Goal: Task Accomplishment & Management: Use online tool/utility

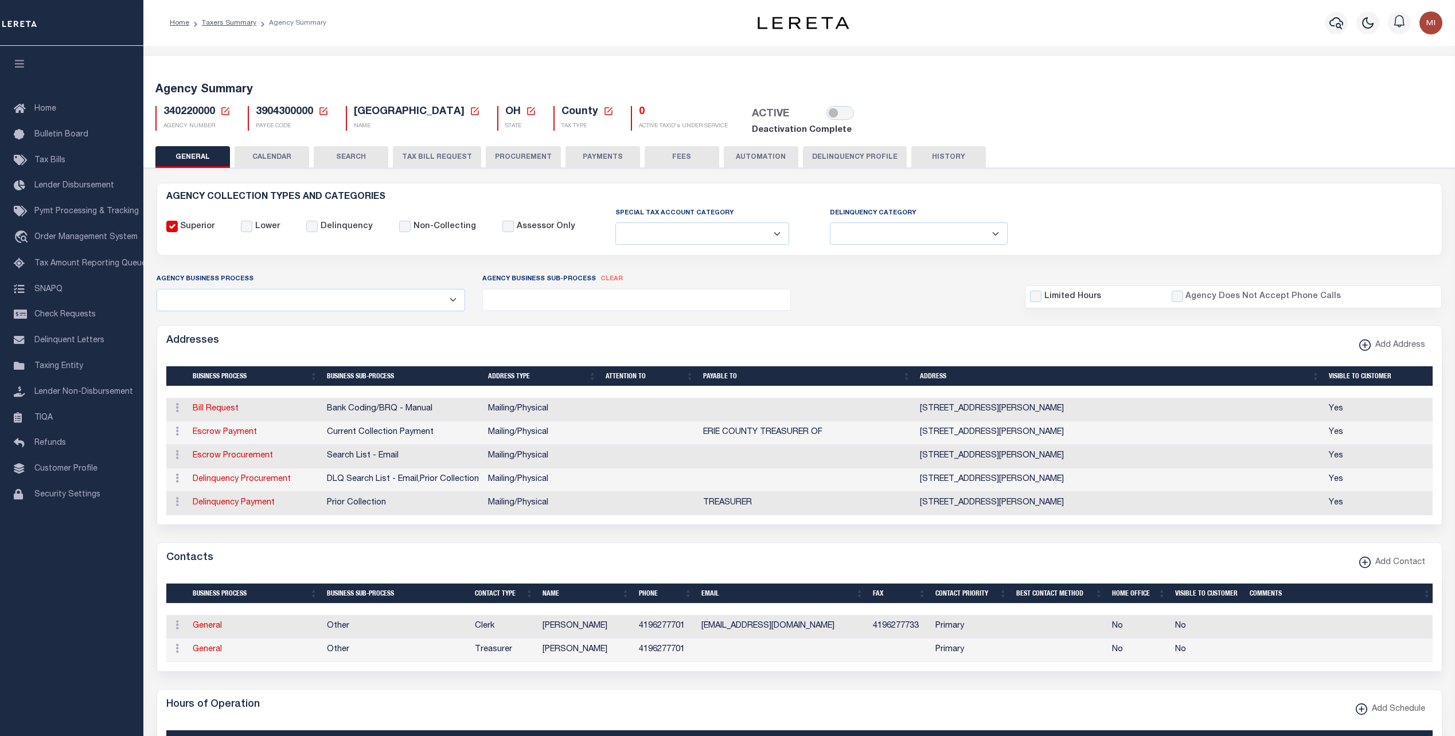
select select
drag, startPoint x: 422, startPoint y: 157, endPoint x: 602, endPoint y: 212, distance: 188.5
click at [422, 157] on button "TAX BILL REQUEST" at bounding box center [437, 157] width 88 height 22
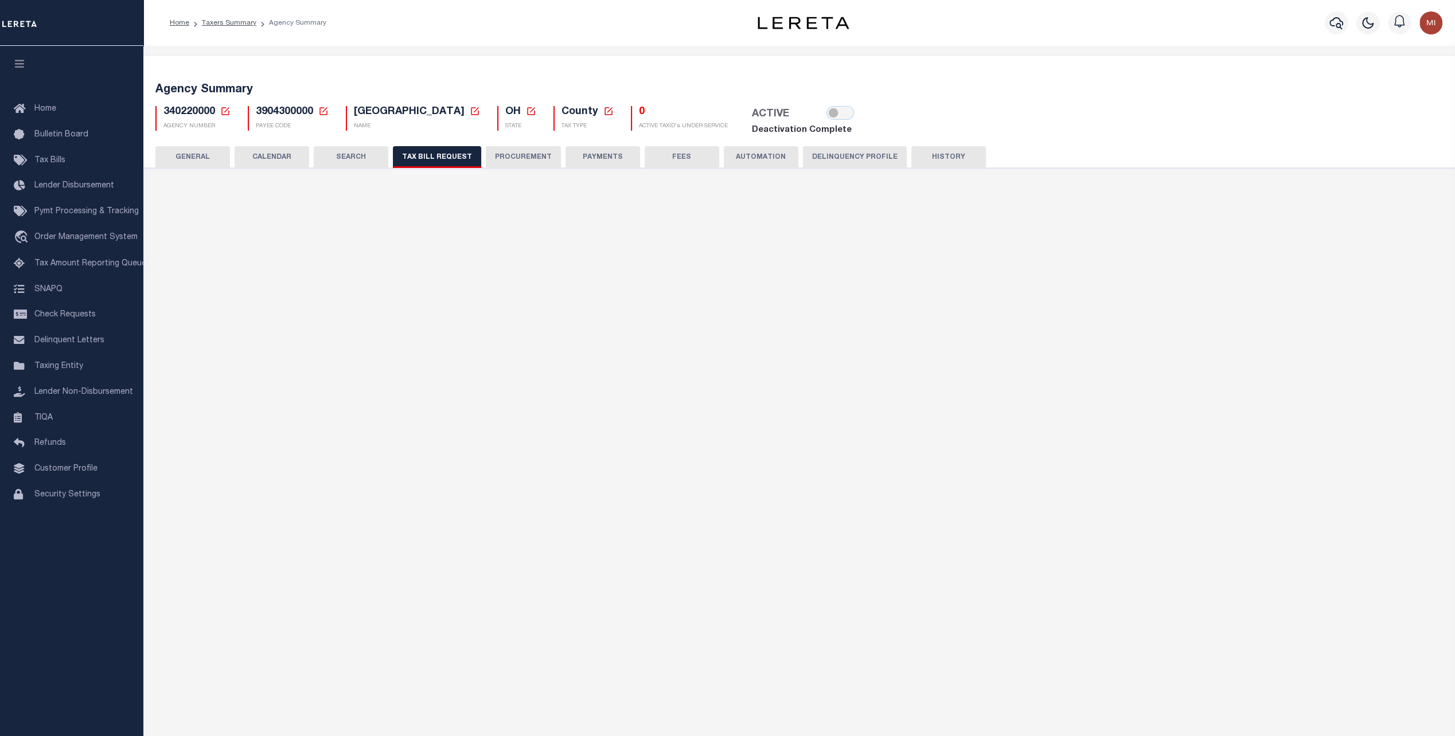
select select "27"
select select "22"
select select "true"
select select "13"
select select "1"
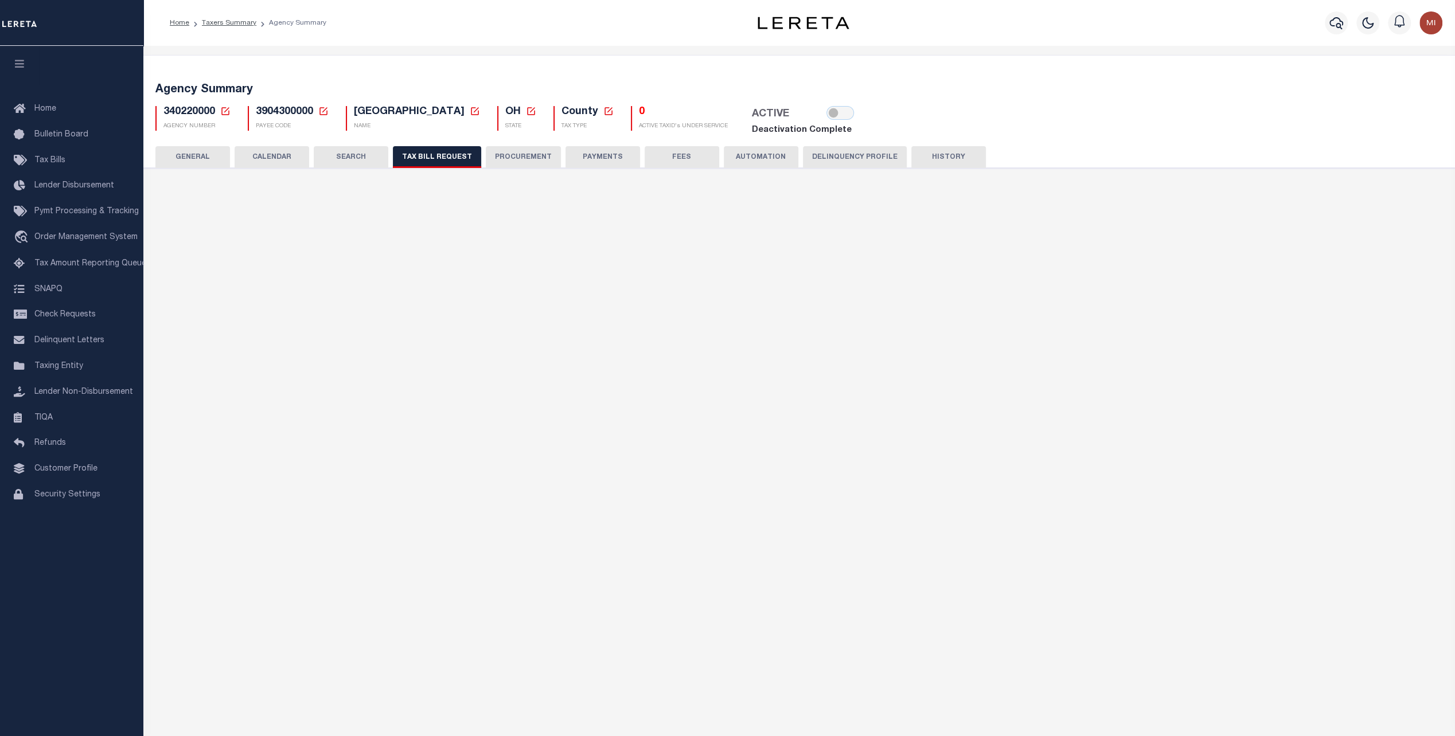
type input "00062"
select select
select select "7803021001"
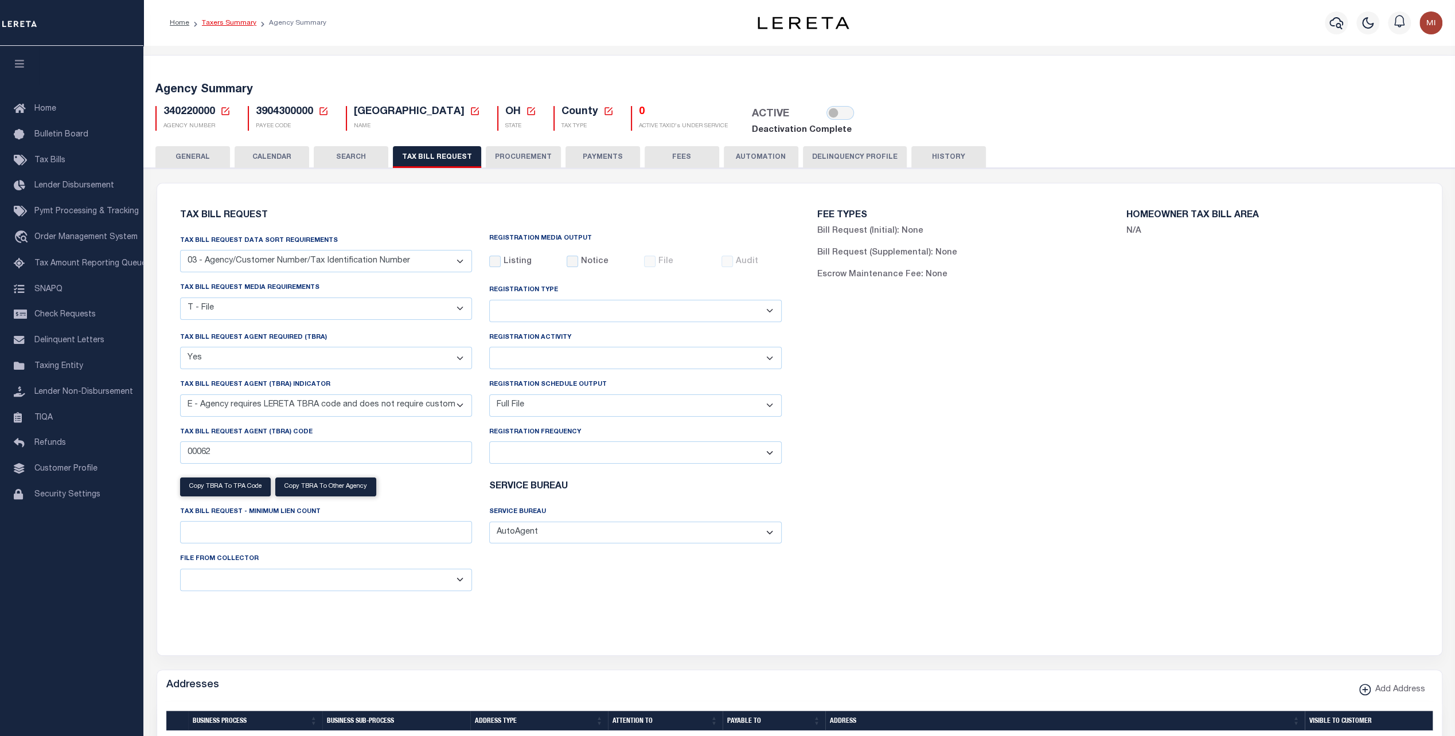
click at [219, 24] on link "Taxers Summary" at bounding box center [229, 23] width 54 height 7
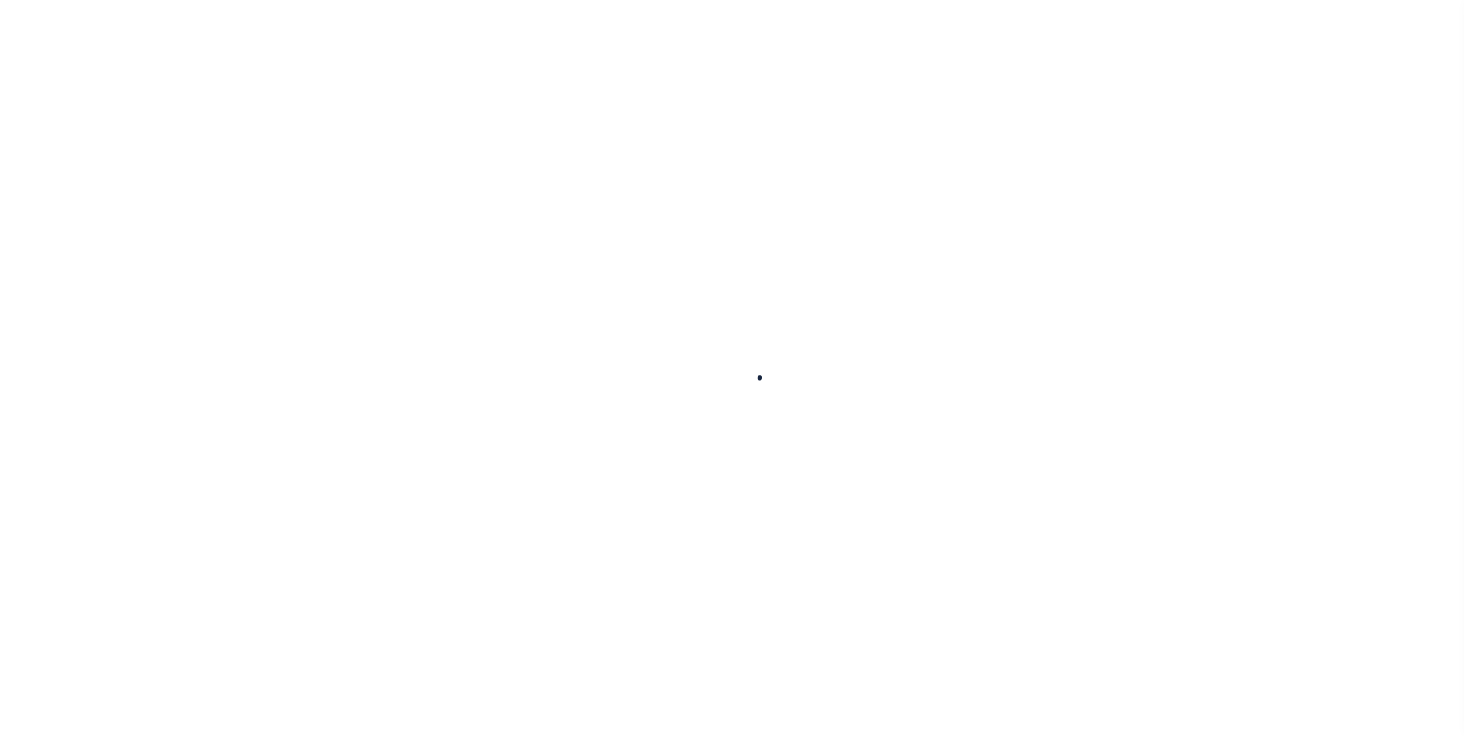
select select
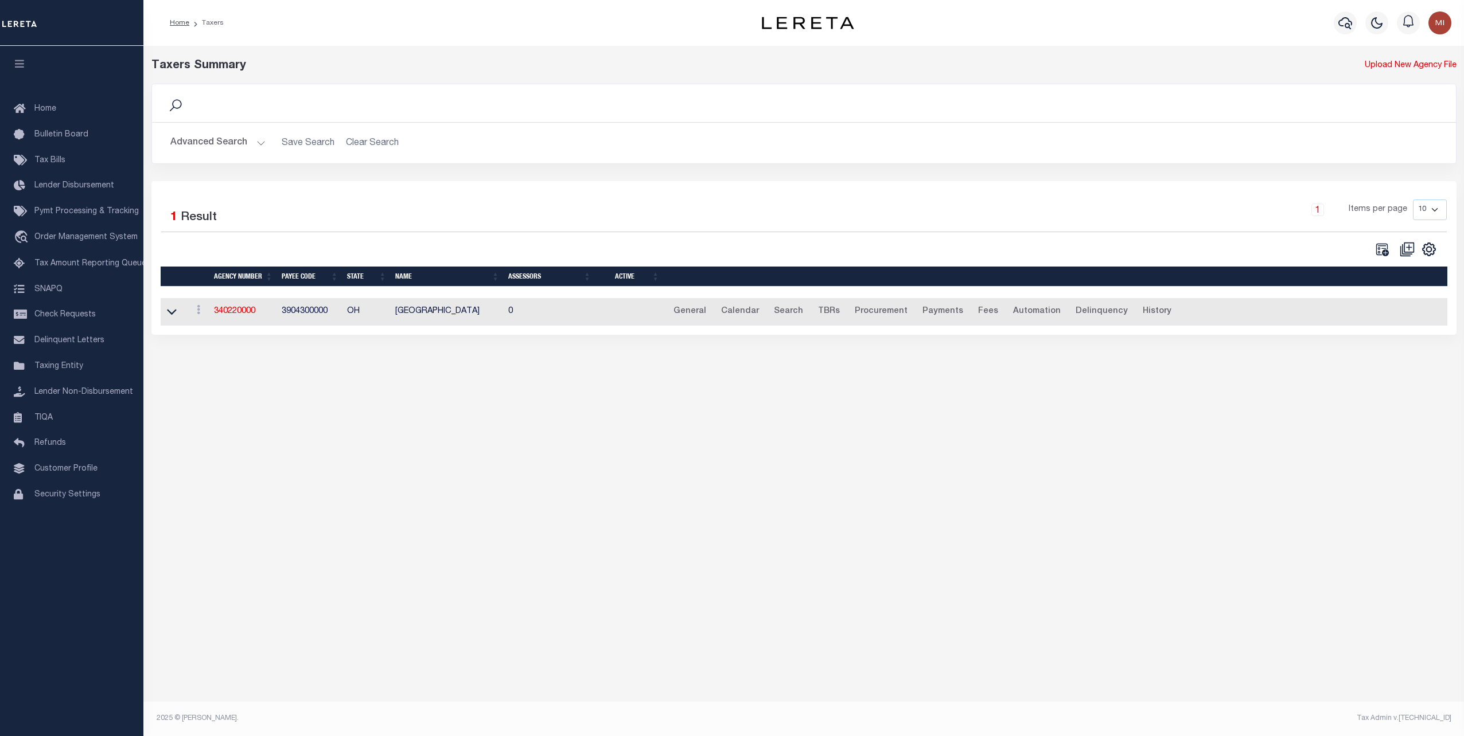
click at [215, 148] on button "Advanced Search" at bounding box center [217, 143] width 95 height 22
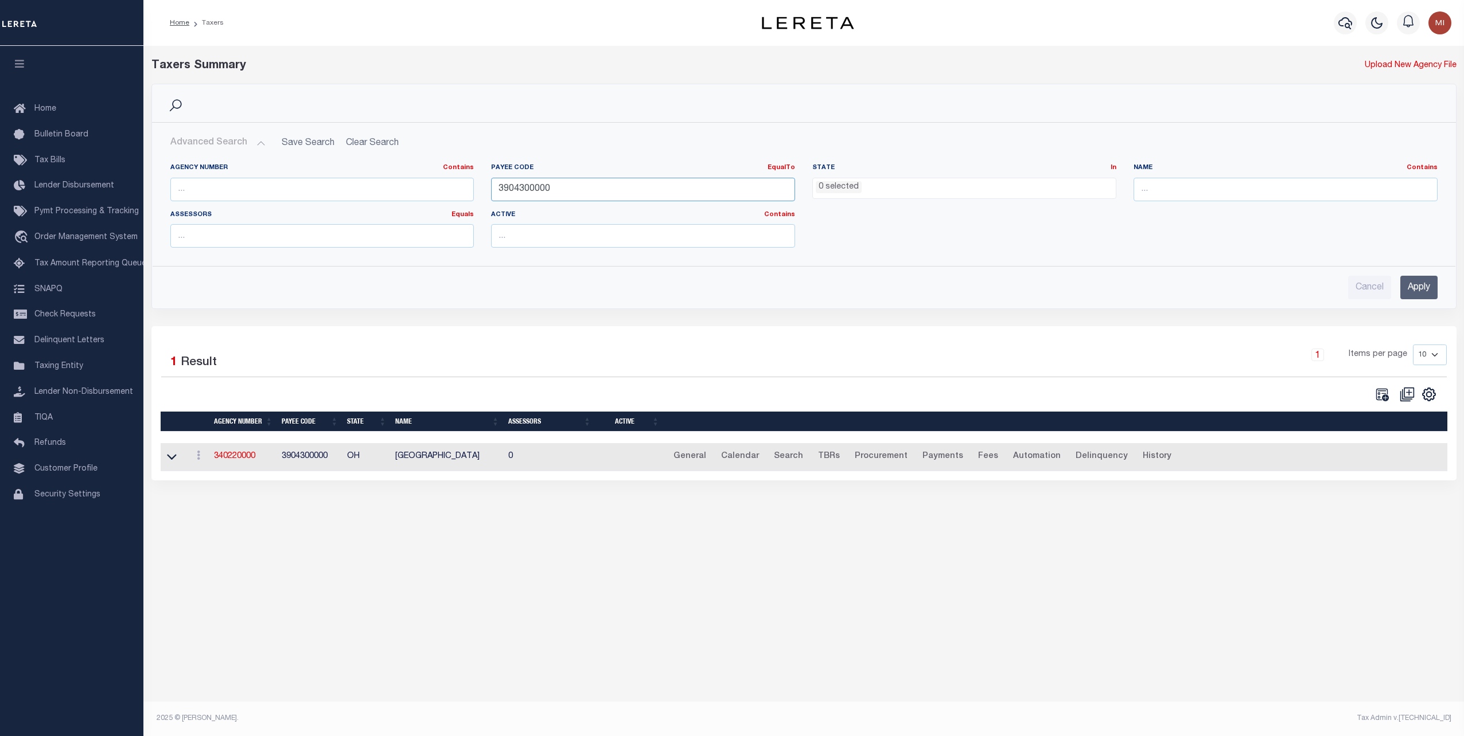
drag, startPoint x: 563, startPoint y: 188, endPoint x: 441, endPoint y: 191, distance: 122.8
click at [434, 186] on div "Agency Number Contains Contains Is Payee Code EqualTo Equals Is Not Equal To Is…" at bounding box center [804, 209] width 1284 height 93
paste input "48029"
type input "4802900000"
drag, startPoint x: 1418, startPoint y: 286, endPoint x: 1303, endPoint y: 306, distance: 117.0
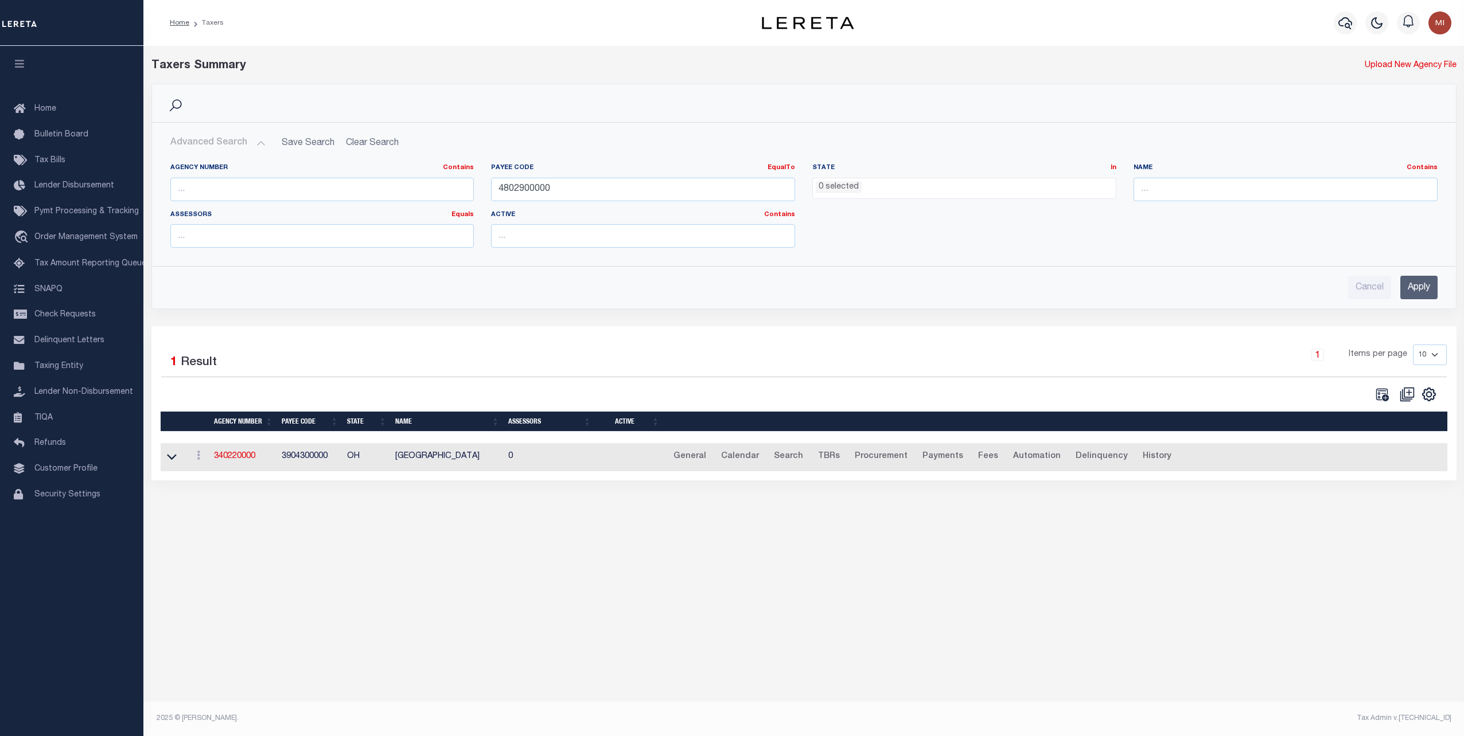
click at [1414, 286] on input "Apply" at bounding box center [1418, 288] width 37 height 24
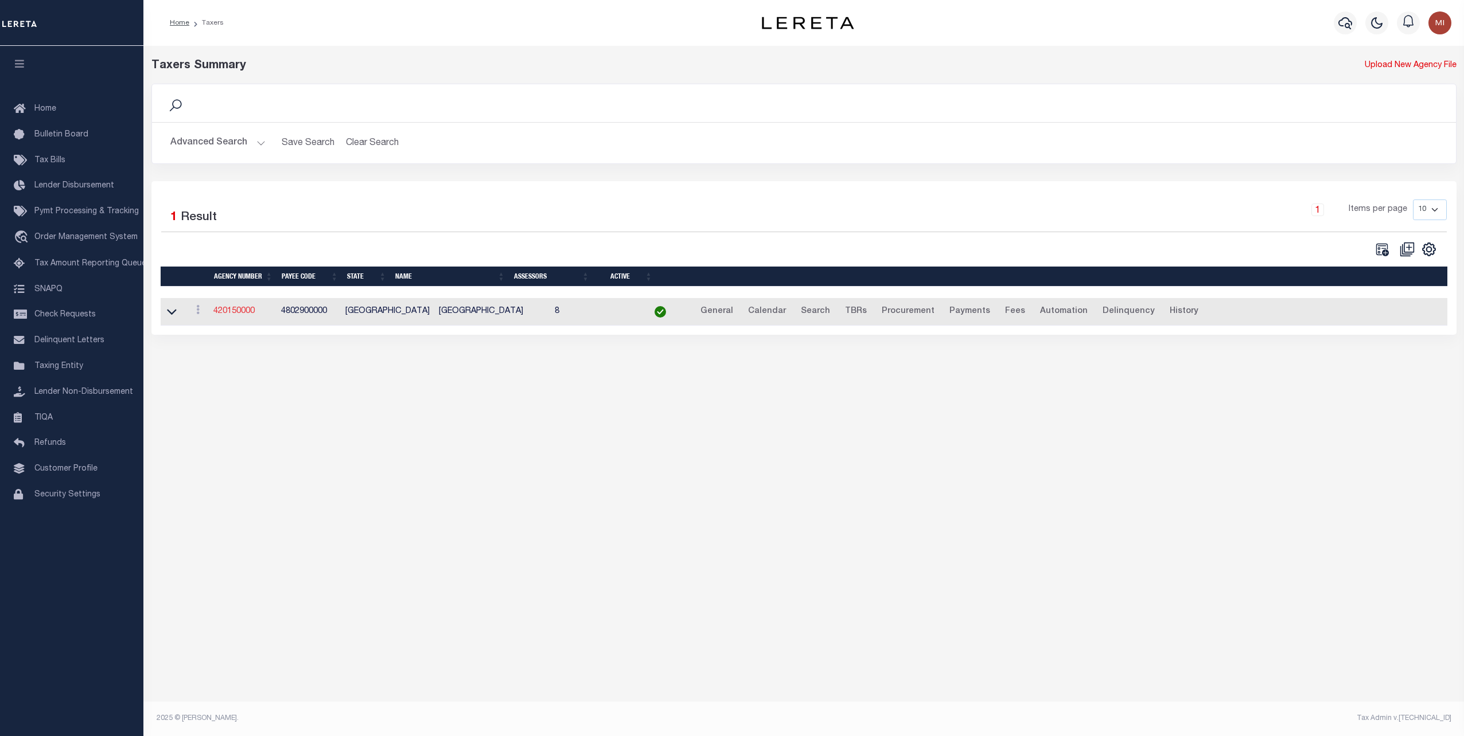
click at [228, 310] on link "420150000" at bounding box center [233, 311] width 41 height 8
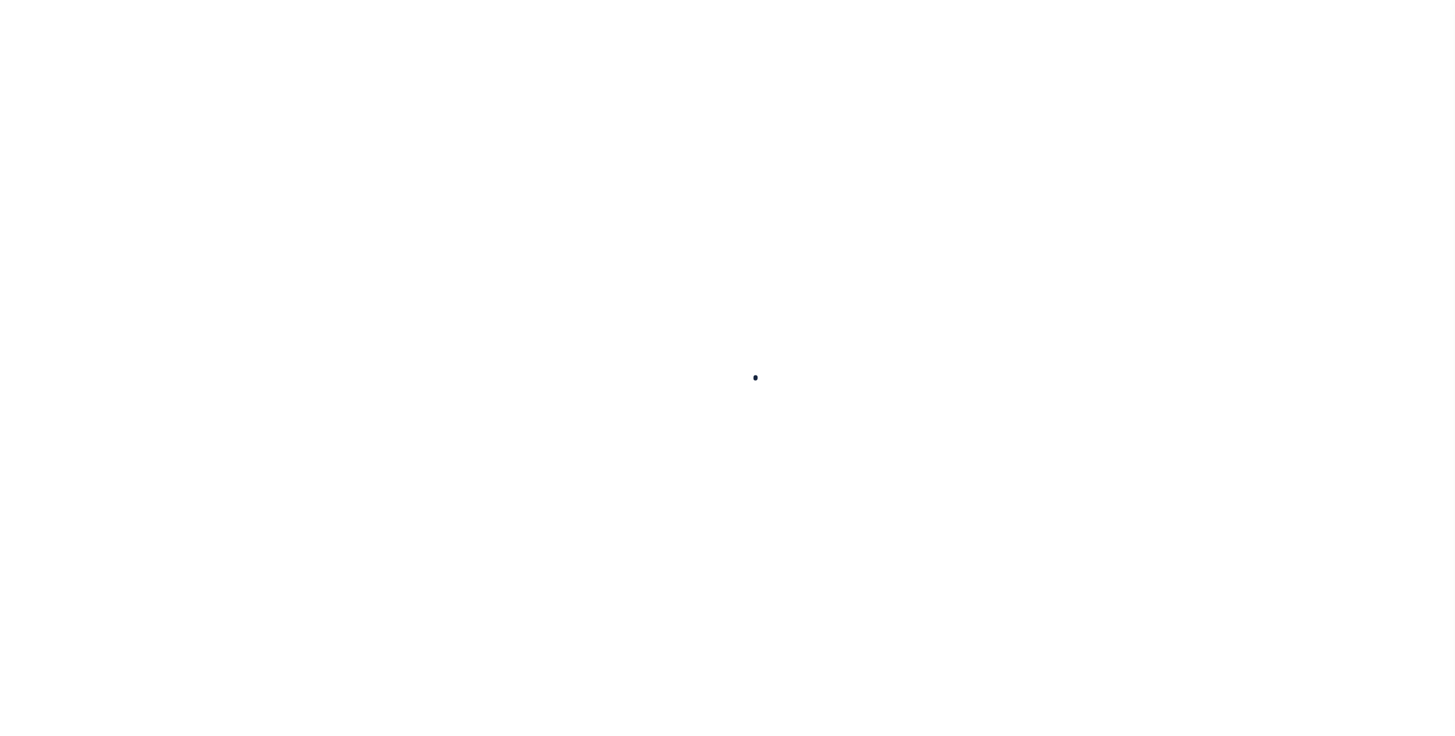
select select
checkbox input "false"
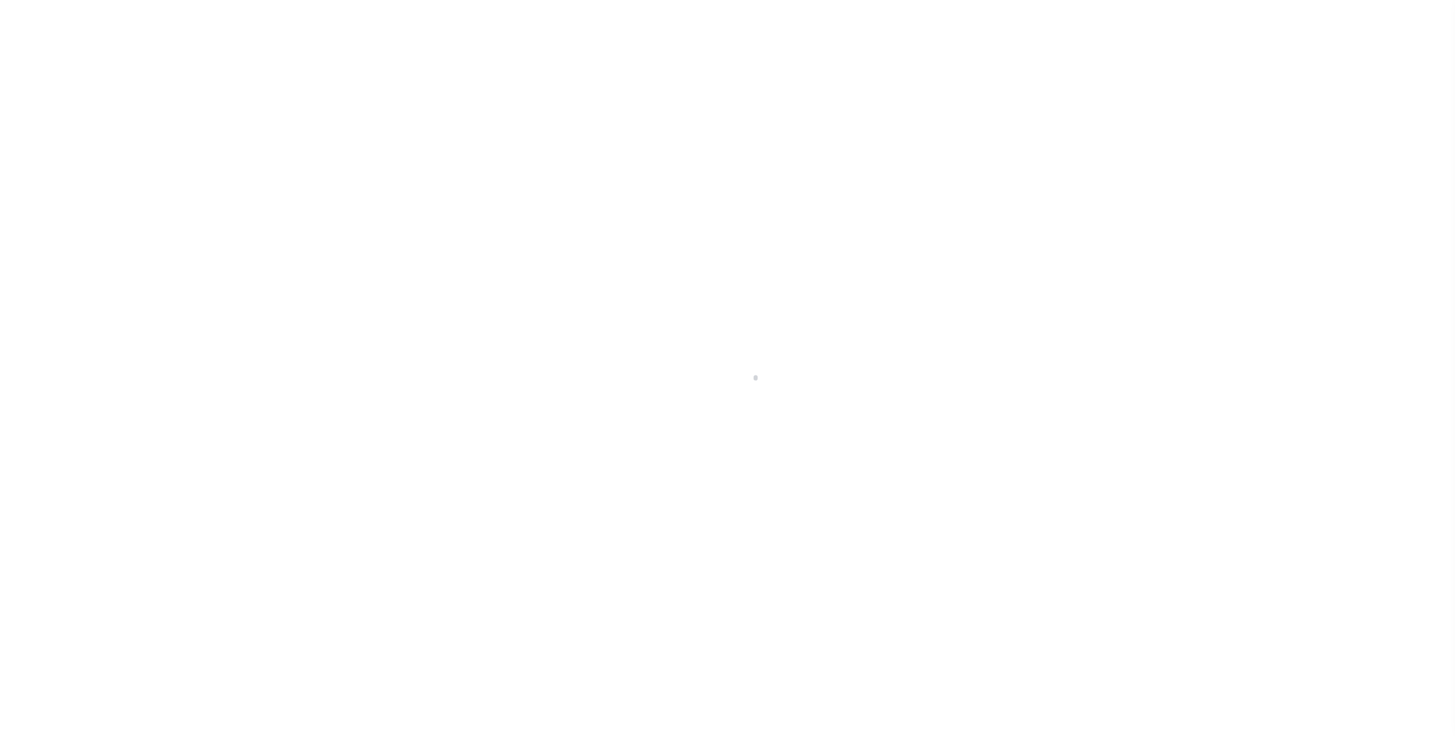
checkbox input "false"
type input "4802900000"
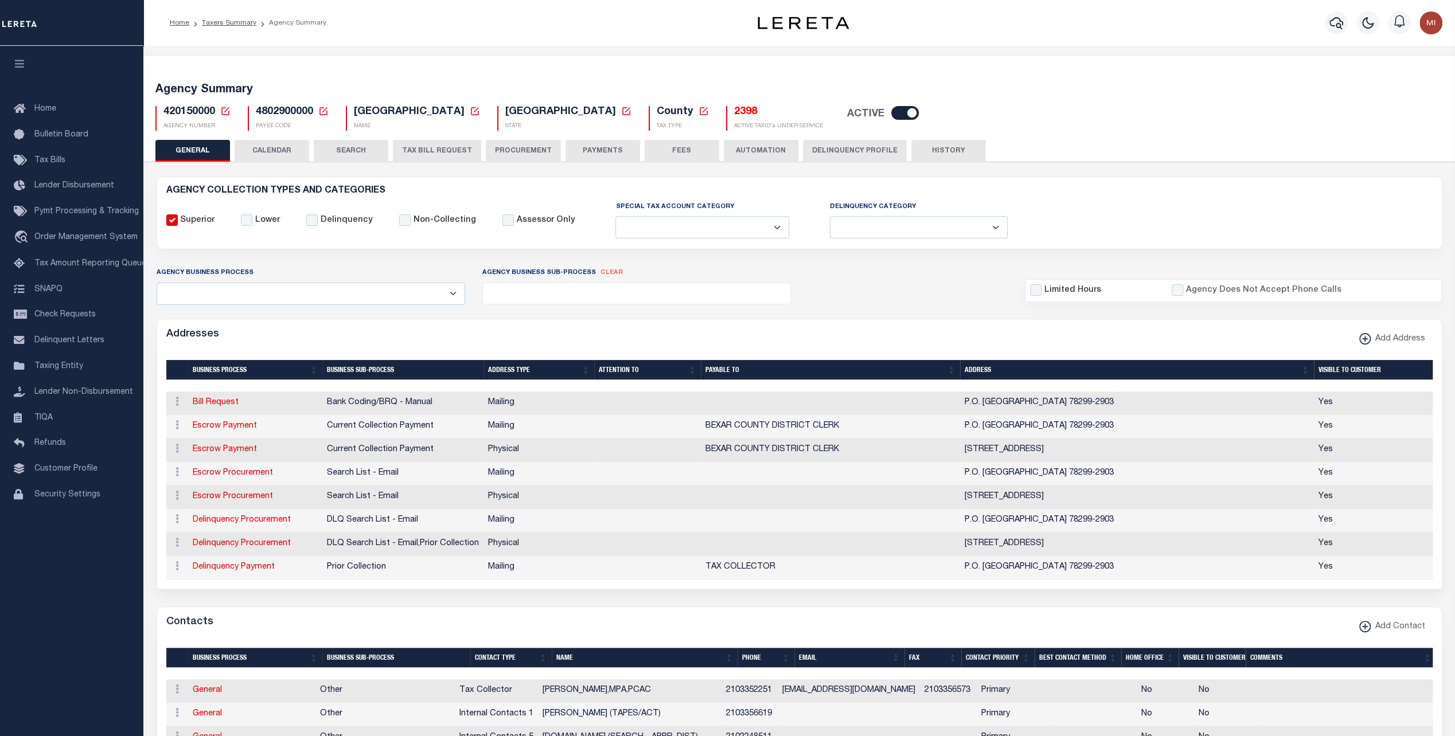
click at [427, 148] on button "TAX BILL REQUEST" at bounding box center [437, 151] width 88 height 22
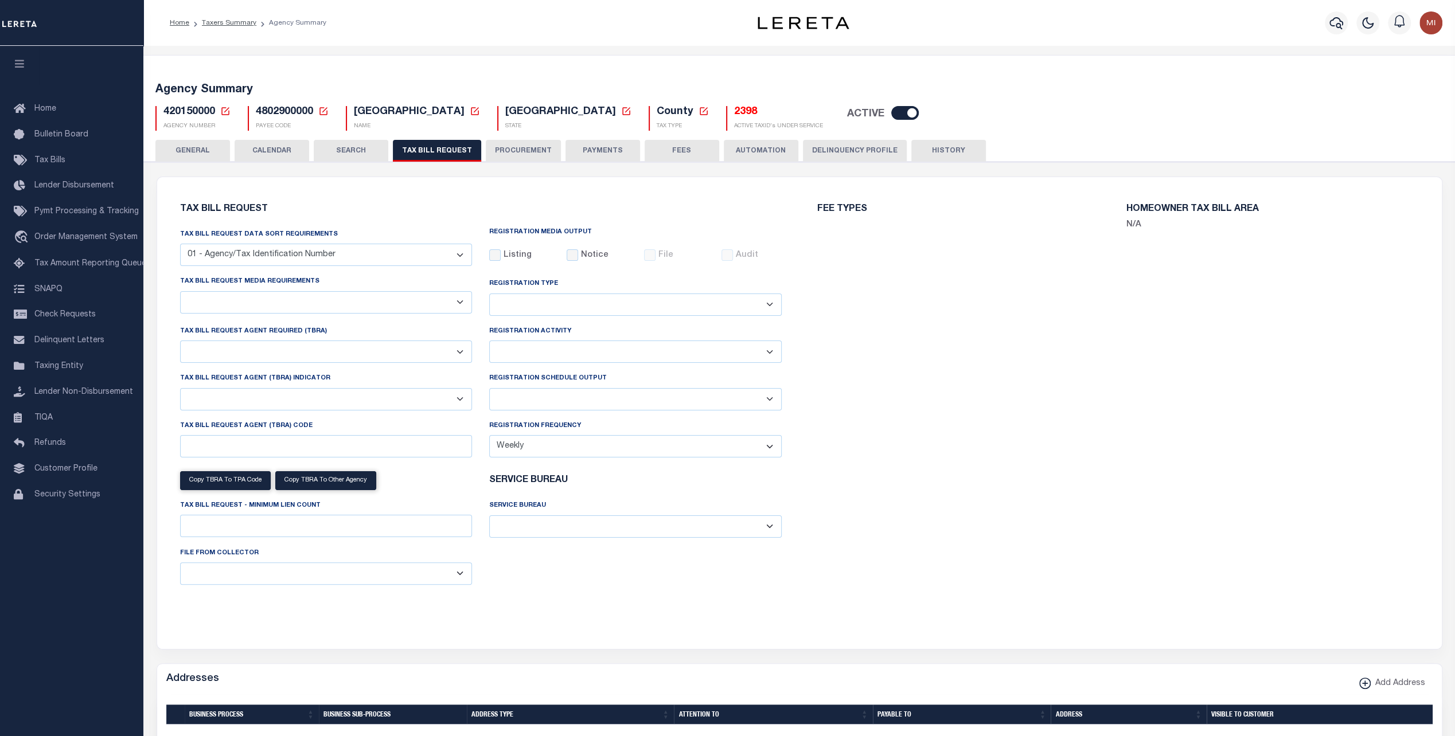
select select "28"
select select "22"
select select "true"
select select "14"
select select "1"
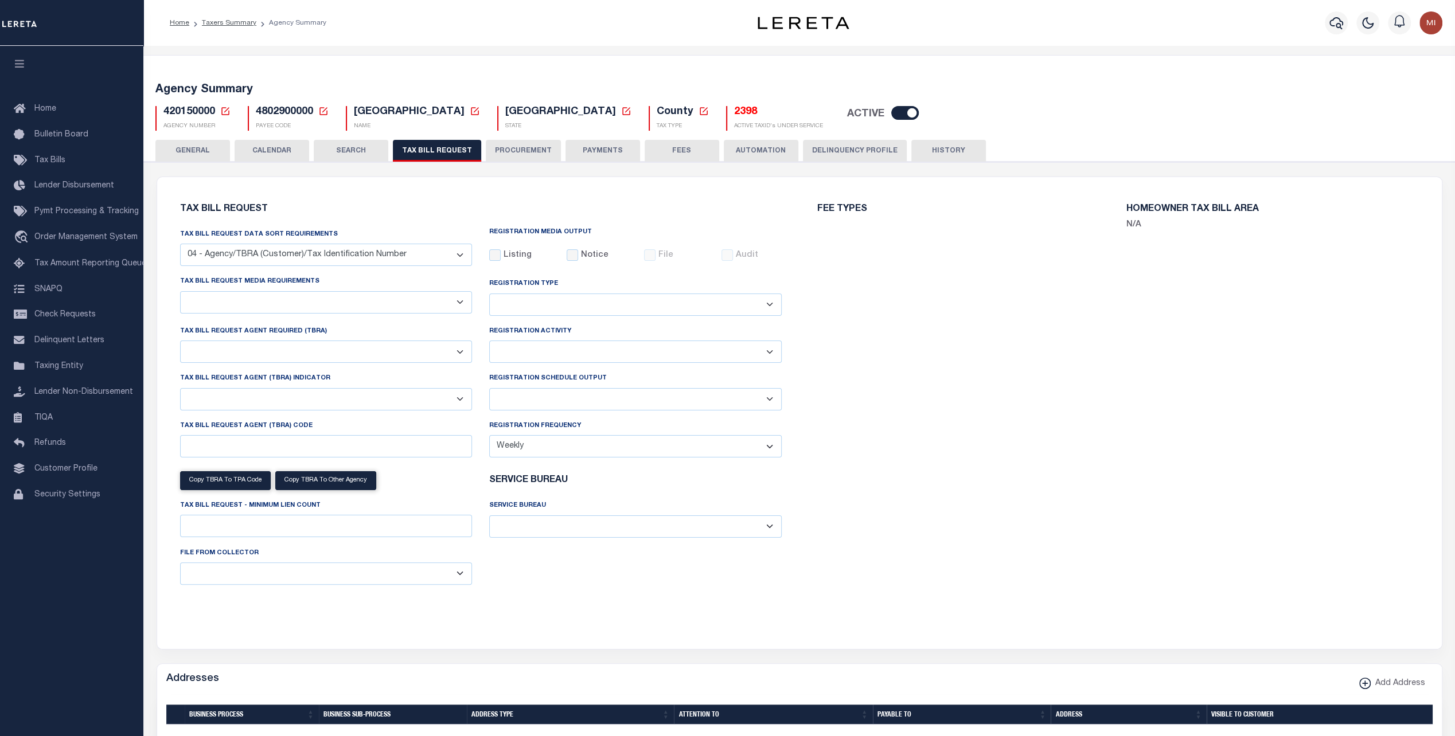
type input "93000000"
select select
type input "25"
select select "4845343000"
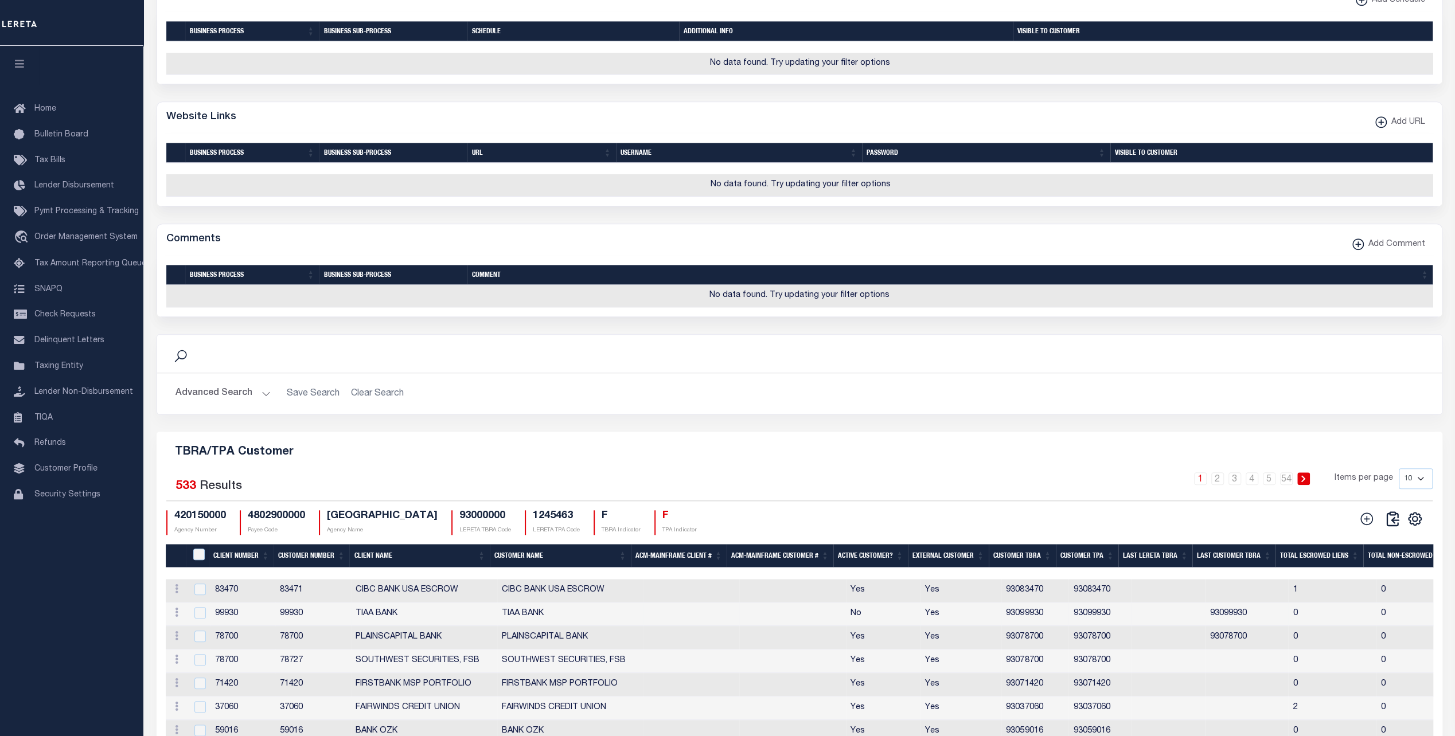
scroll to position [1182, 0]
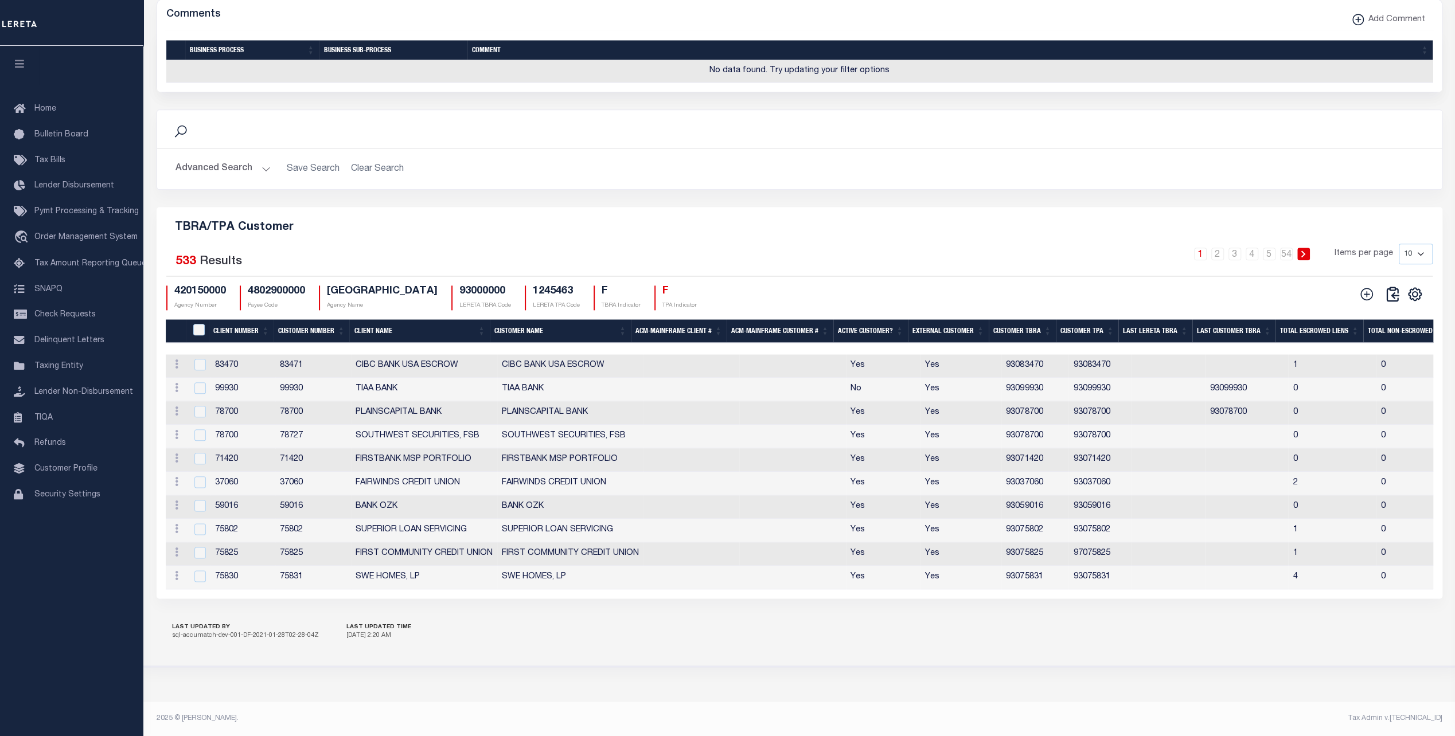
click at [301, 324] on th "Customer Number" at bounding box center [312, 331] width 76 height 24
